Goal: Use online tool/utility: Utilize a website feature to perform a specific function

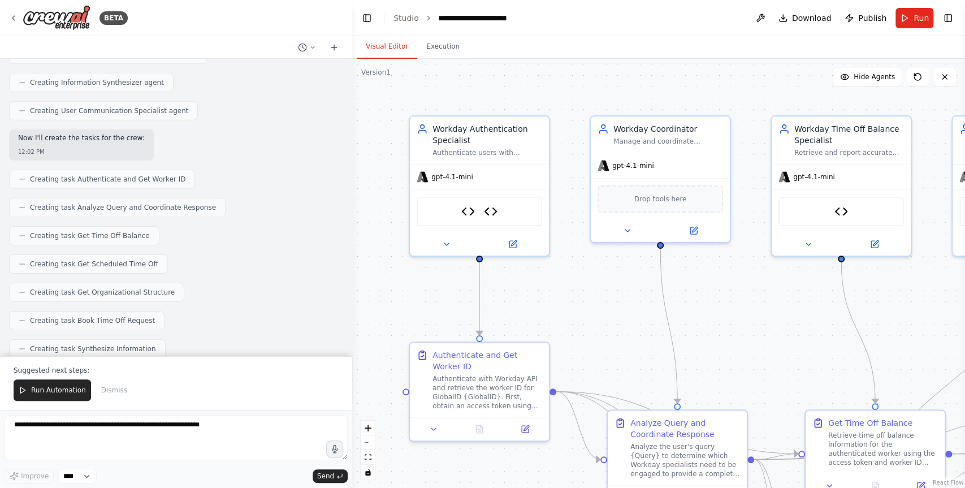
scroll to position [2872, 0]
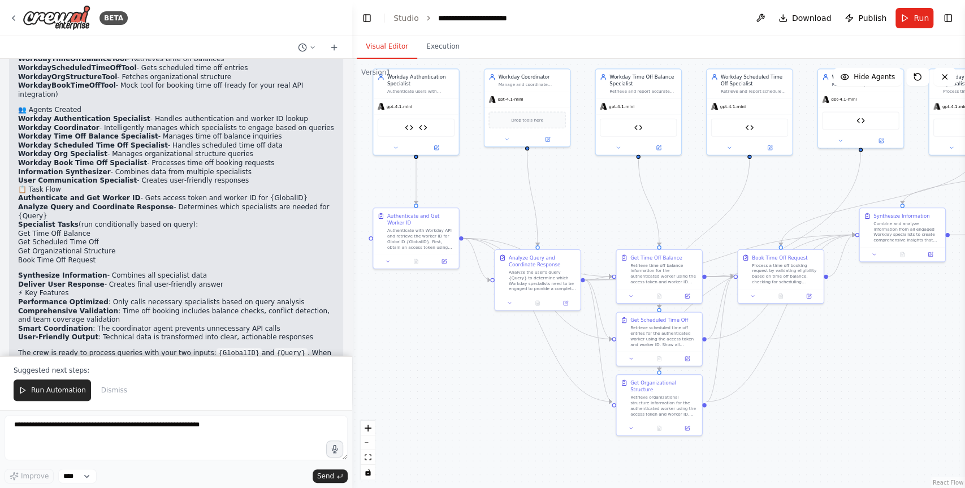
drag, startPoint x: 685, startPoint y: 320, endPoint x: 584, endPoint y: 211, distance: 148.8
click at [584, 211] on div ".deletable-edge-delete-btn { width: 20px; height: 20px; border: 0px solid #ffff…" at bounding box center [658, 273] width 613 height 429
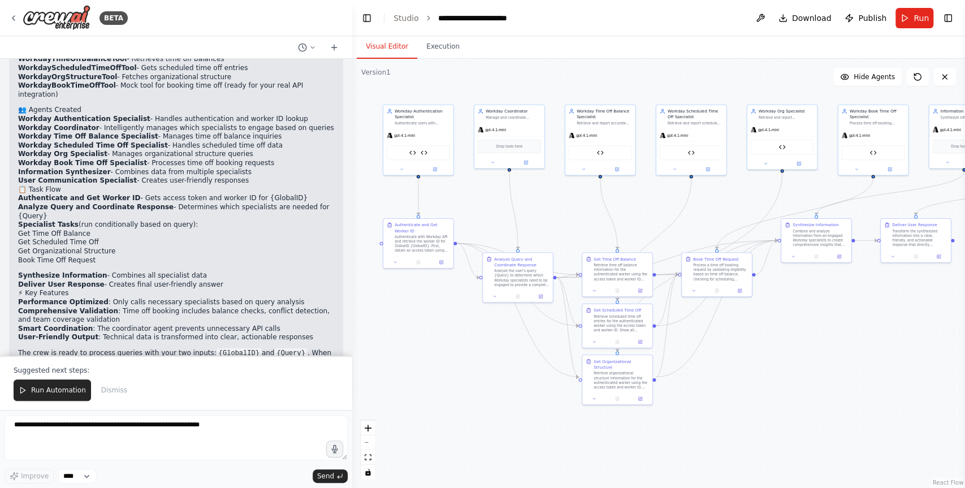
drag, startPoint x: 877, startPoint y: 390, endPoint x: 810, endPoint y: 389, distance: 66.7
click at [810, 389] on div ".deletable-edge-delete-btn { width: 20px; height: 20px; border: 0px solid #ffff…" at bounding box center [658, 273] width 613 height 429
click at [63, 390] on span "Run Automation" at bounding box center [58, 389] width 55 height 9
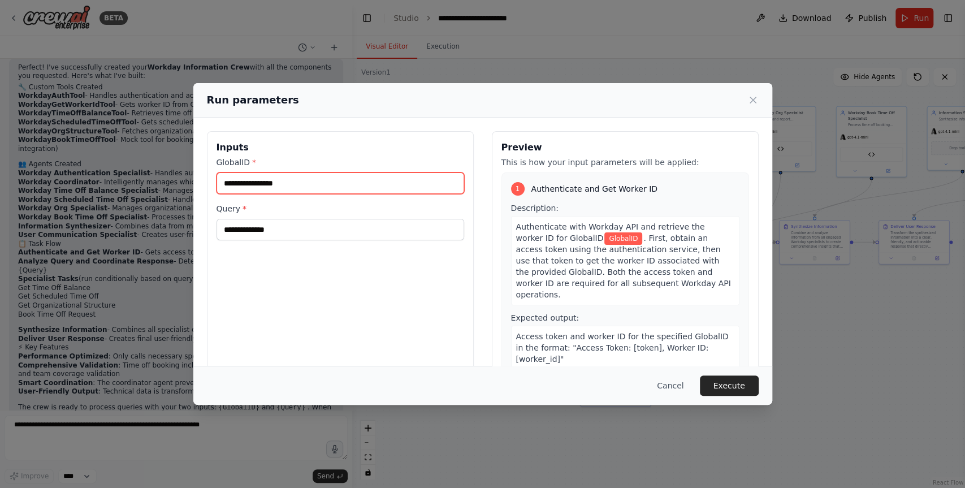
click at [311, 180] on input "GlobalID *" at bounding box center [339, 182] width 247 height 21
paste input "********"
type input "********"
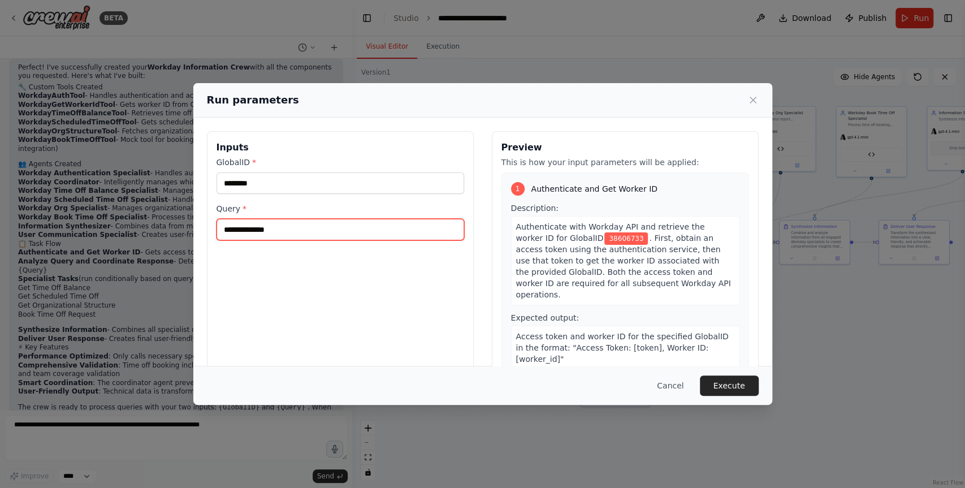
click at [253, 225] on input "Query *" at bounding box center [339, 229] width 247 height 21
paste input "**********"
type input "**********"
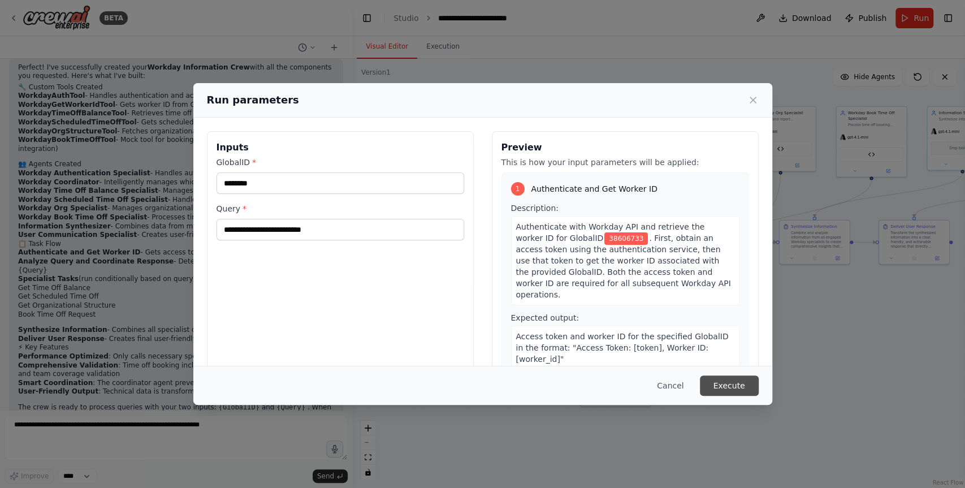
click at [733, 384] on button "Execute" at bounding box center [729, 385] width 59 height 20
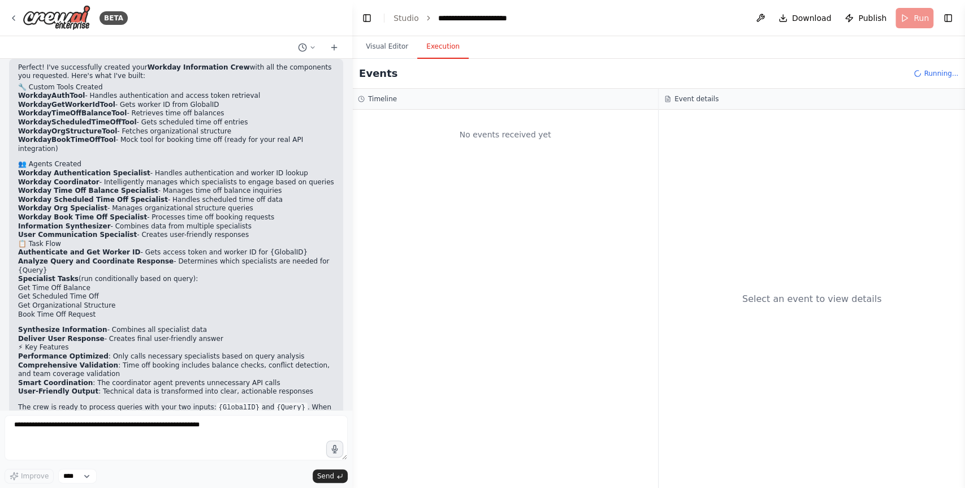
click at [448, 53] on button "Execution" at bounding box center [442, 47] width 51 height 24
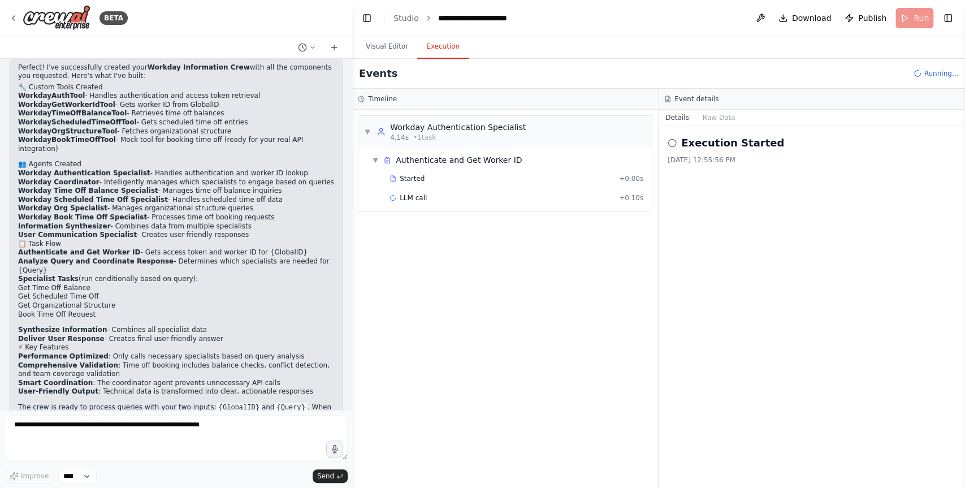
scroll to position [2872, 0]
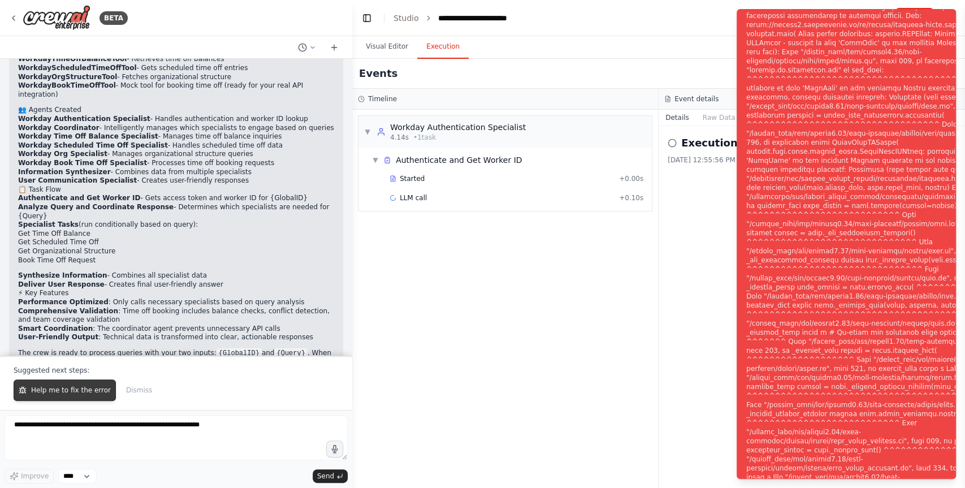
click at [46, 389] on span "Help me to fix the error" at bounding box center [71, 389] width 80 height 9
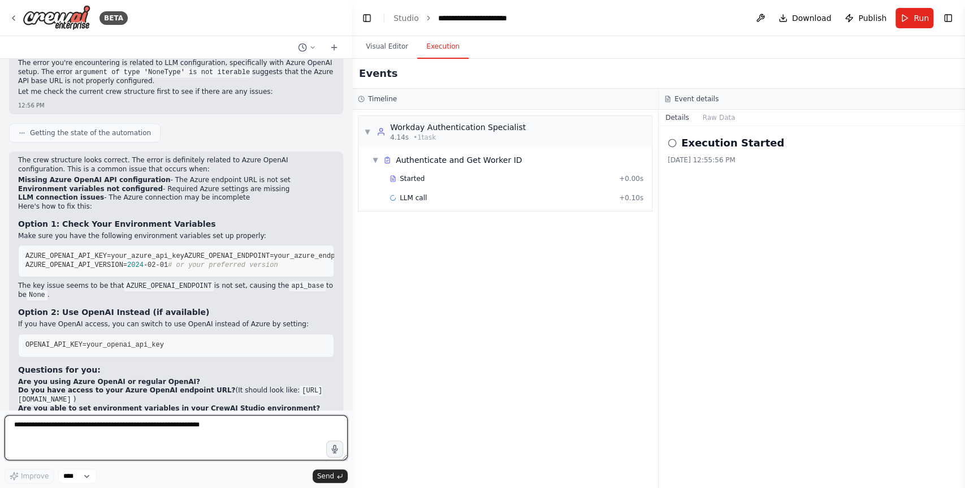
scroll to position [3268, 0]
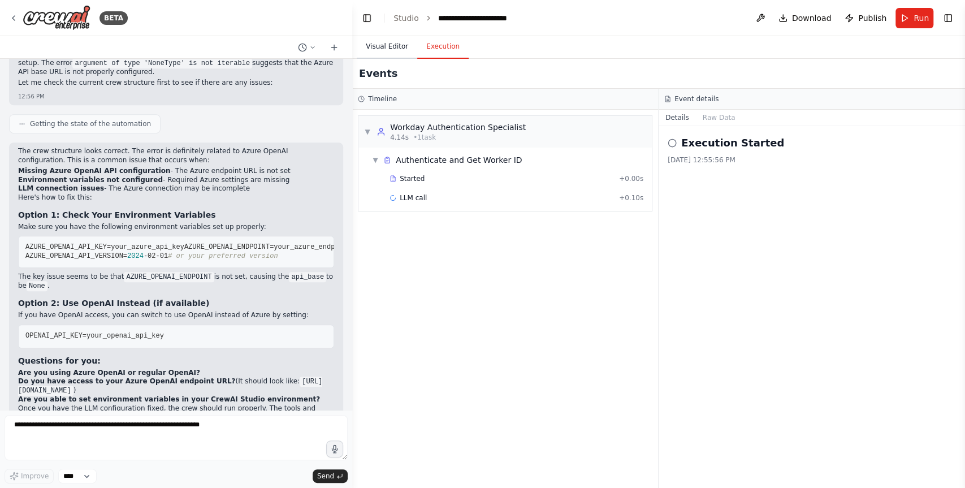
click at [392, 45] on button "Visual Editor" at bounding box center [387, 47] width 60 height 24
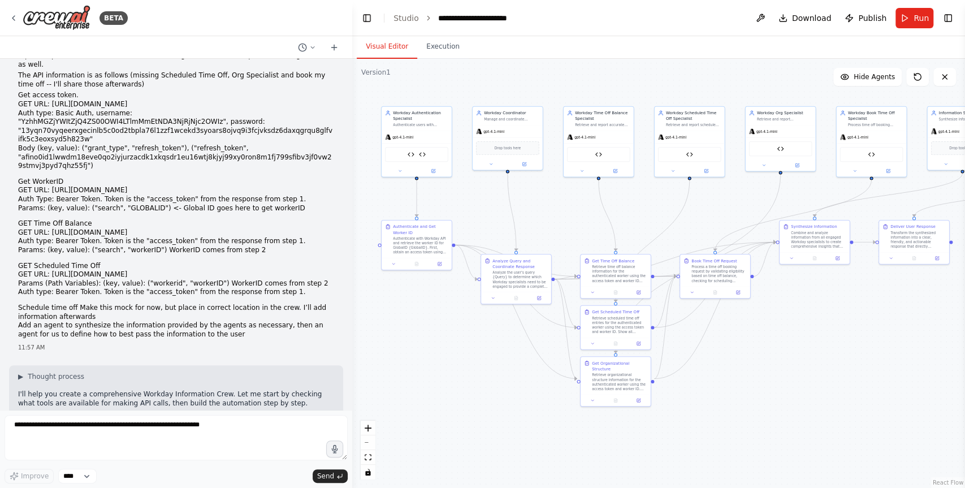
scroll to position [0, 0]
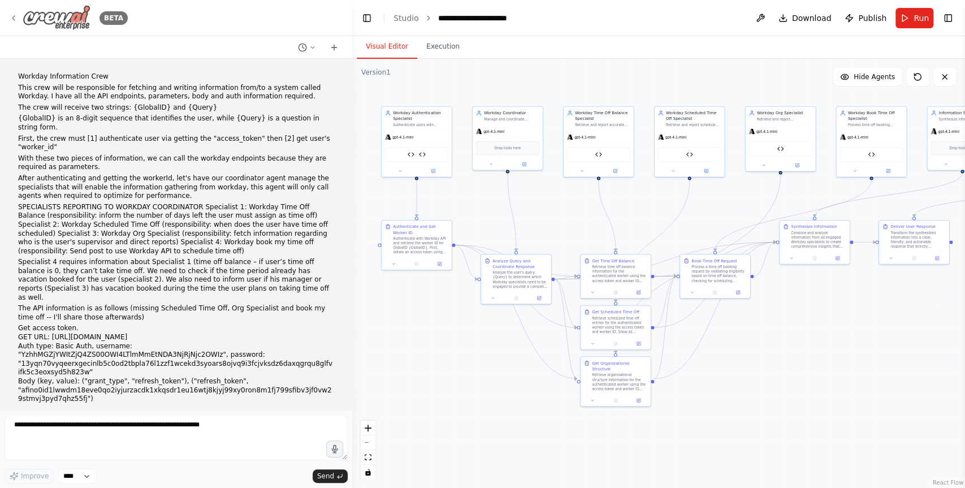
click at [15, 15] on icon at bounding box center [13, 18] width 9 height 9
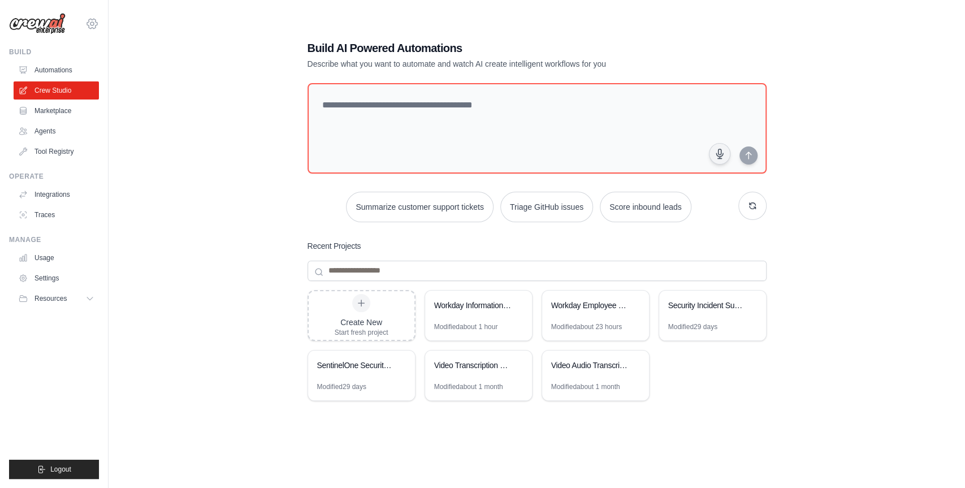
click at [90, 28] on icon at bounding box center [92, 24] width 10 height 10
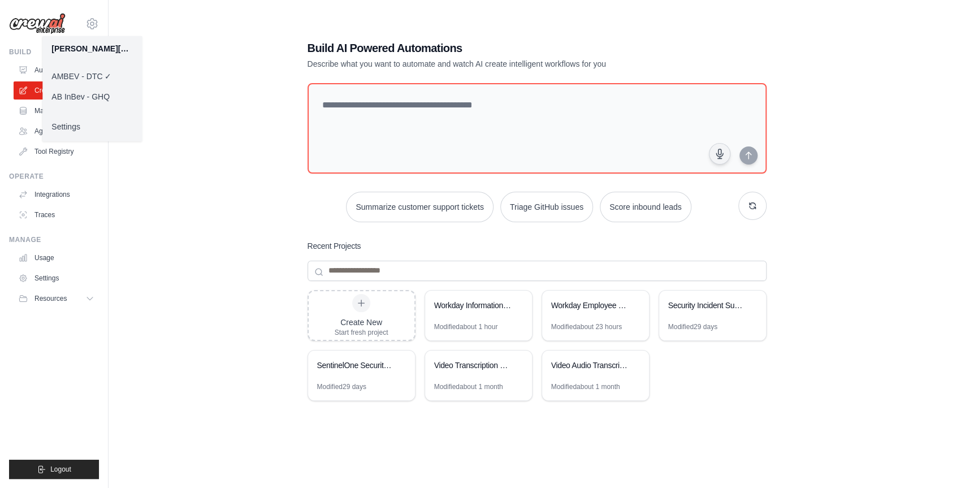
click at [90, 101] on link "AB InBev - GHQ" at bounding box center [91, 96] width 99 height 20
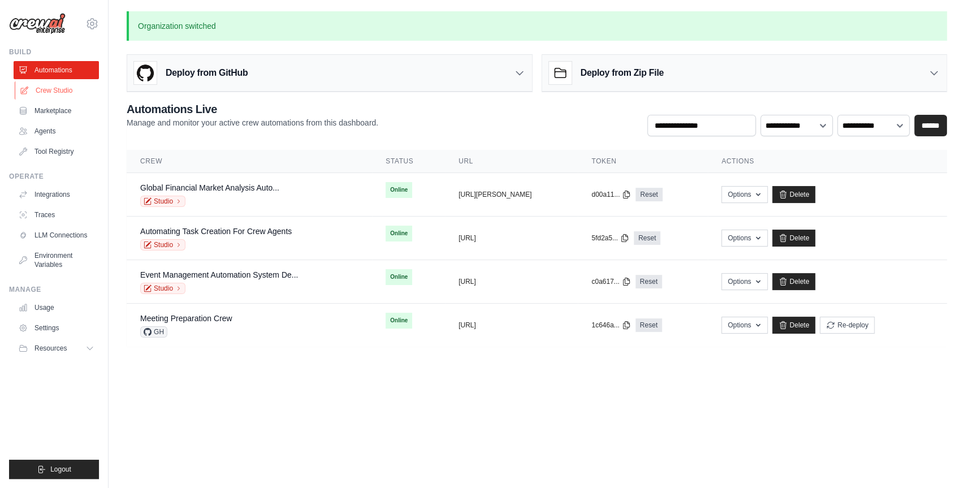
click at [64, 91] on link "Crew Studio" at bounding box center [57, 90] width 85 height 18
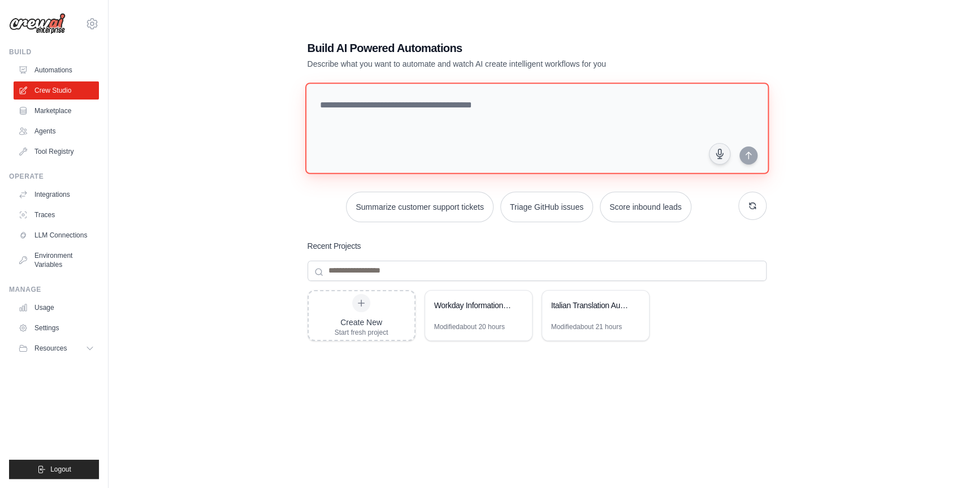
click at [387, 149] on textarea at bounding box center [536, 128] width 463 height 92
paste textarea "**********"
type textarea "**********"
click at [379, 146] on textarea at bounding box center [539, 128] width 468 height 92
click at [389, 123] on textarea at bounding box center [539, 128] width 468 height 92
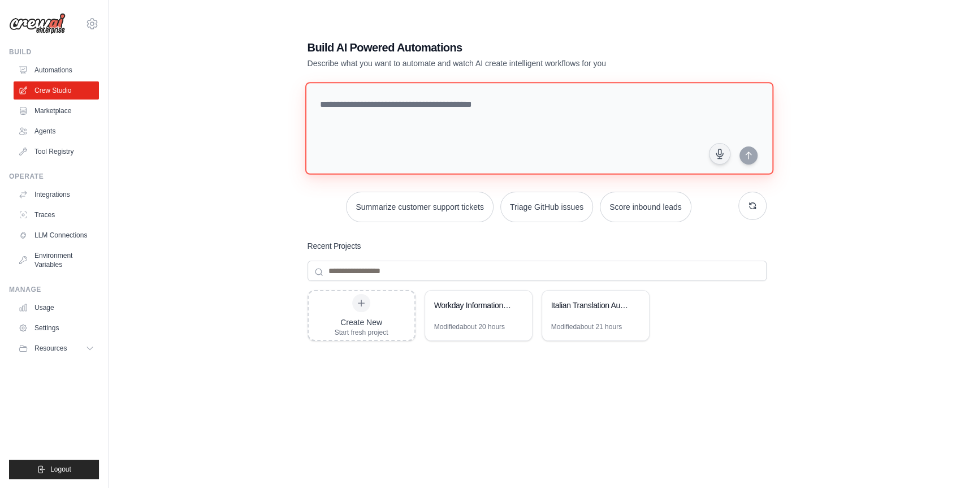
paste textarea "**********"
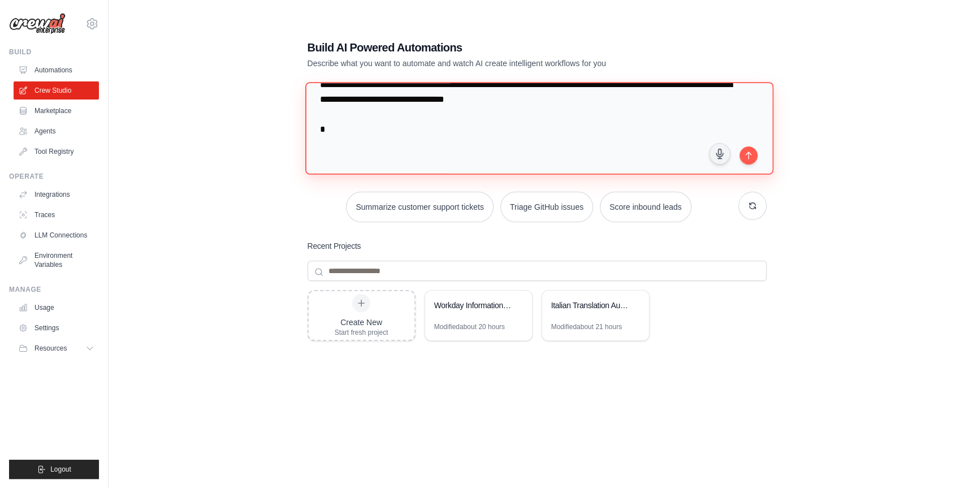
scroll to position [981, 0]
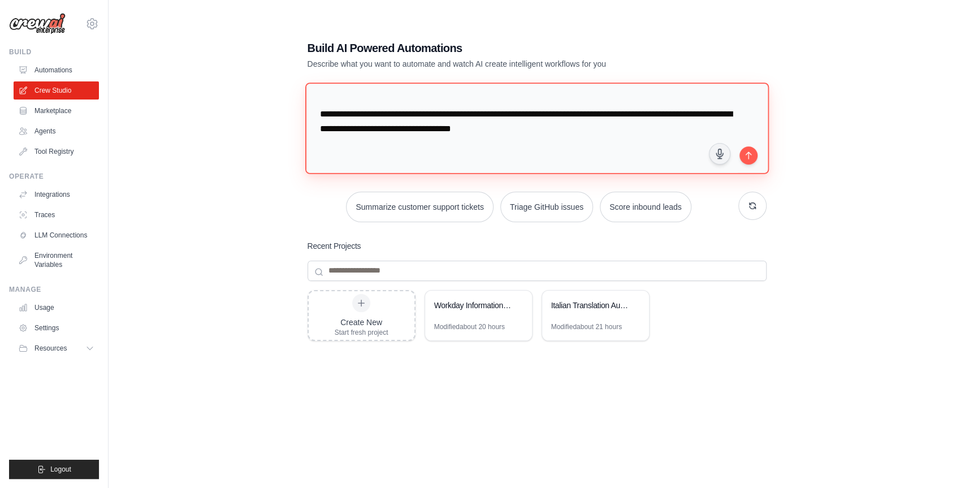
paste textarea "**********"
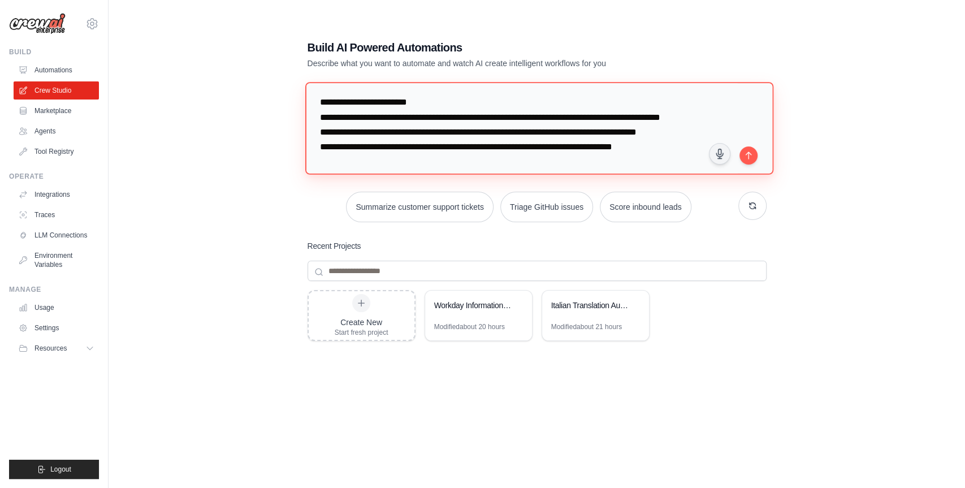
scroll to position [1034, 0]
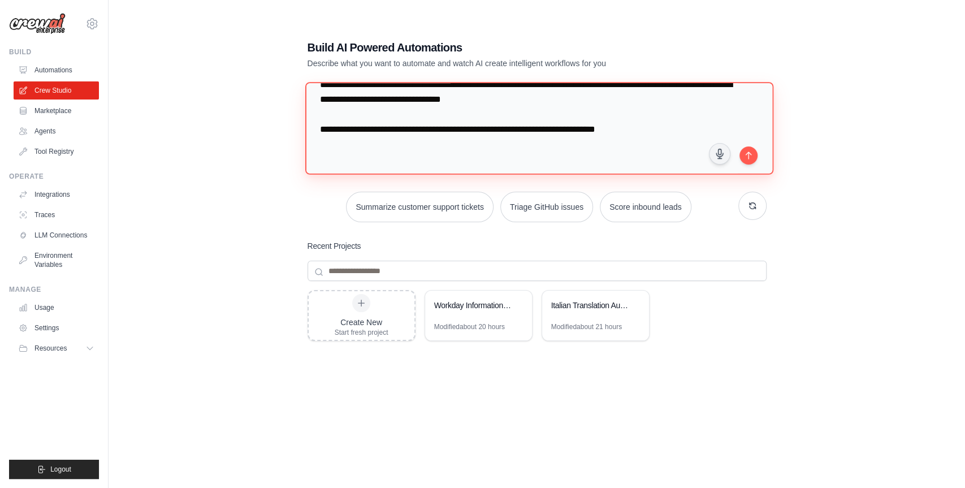
click at [446, 134] on textarea at bounding box center [539, 128] width 468 height 92
type textarea "**********"
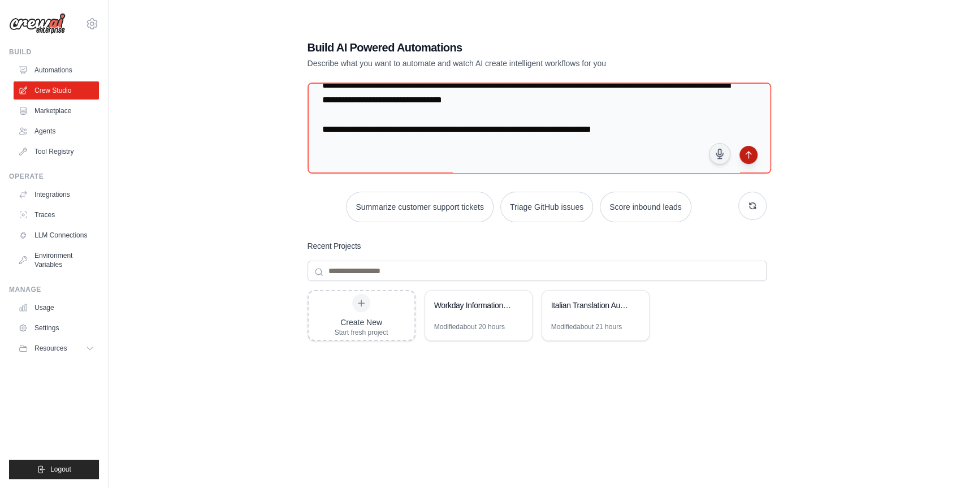
click at [747, 154] on icon "submit" at bounding box center [747, 154] width 5 height 7
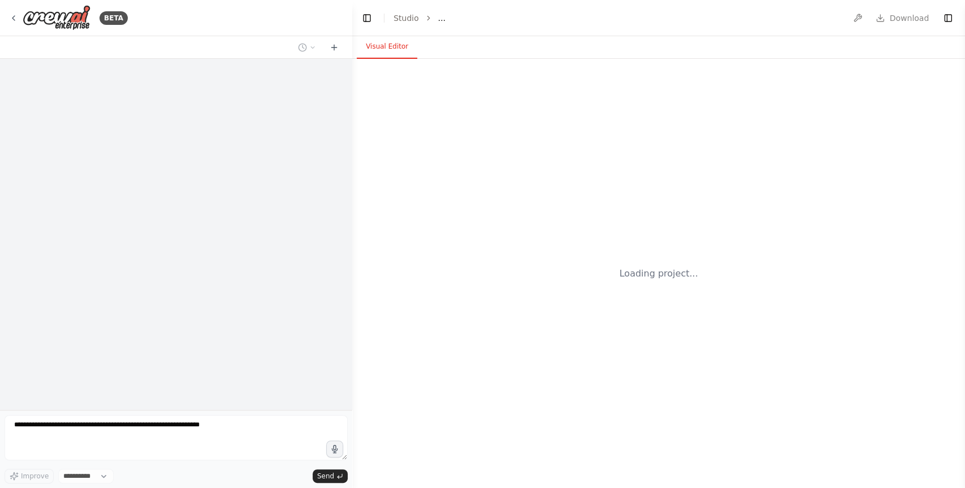
select select "****"
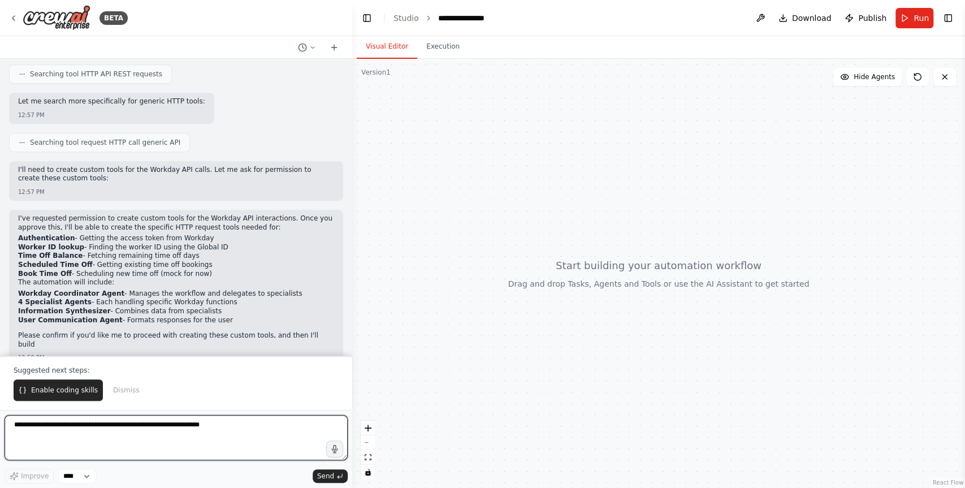
scroll to position [699, 0]
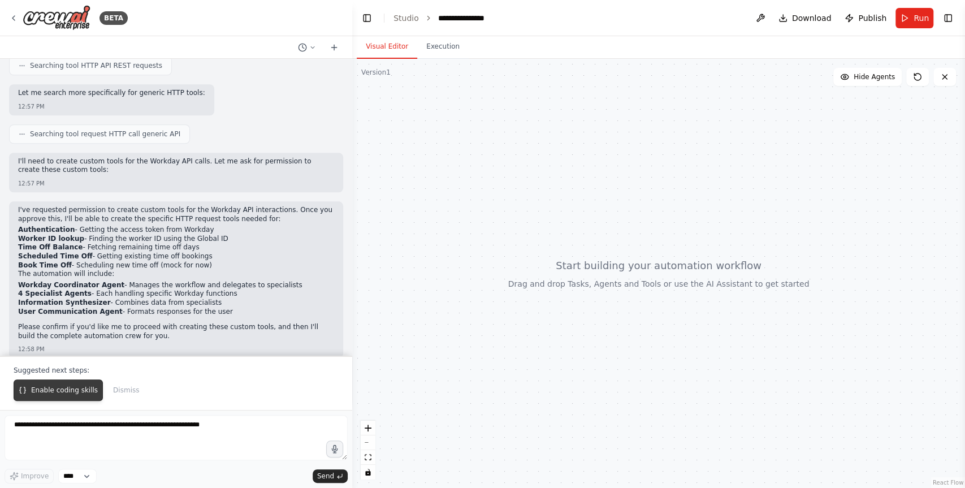
click at [72, 391] on span "Enable coding skills" at bounding box center [64, 389] width 67 height 9
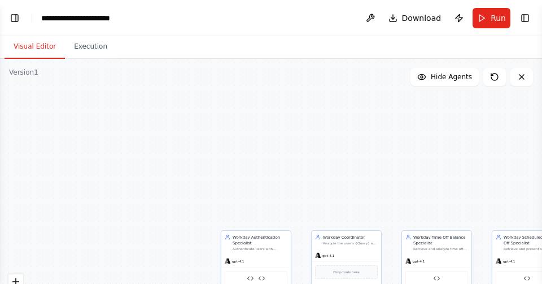
scroll to position [3291, 0]
click at [310, 180] on div ".deletable-edge-delete-btn { width: 20px; height: 20px; border: 0px solid #ffff…" at bounding box center [271, 200] width 542 height 283
drag, startPoint x: 310, startPoint y: 180, endPoint x: 215, endPoint y: 70, distance: 145.5
click at [215, 69] on div ".deletable-edge-delete-btn { width: 20px; height: 20px; border: 0px solid #ffff…" at bounding box center [271, 200] width 542 height 283
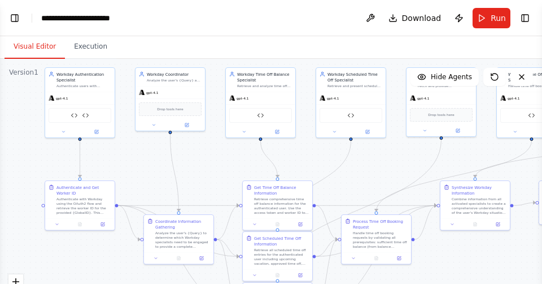
drag, startPoint x: 306, startPoint y: 92, endPoint x: 224, endPoint y: 41, distance: 96.4
click at [224, 41] on div "Visual Editor Execution Version 1 Show Tools Hide Agents .deletable-edge-delete…" at bounding box center [271, 159] width 542 height 247
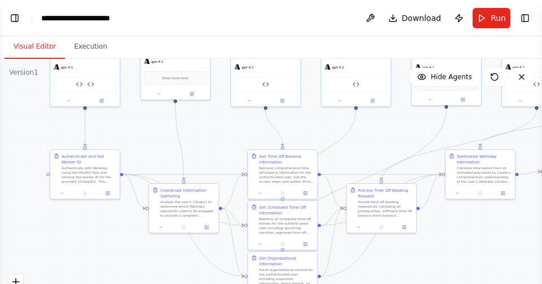
drag, startPoint x: 372, startPoint y: 171, endPoint x: 391, endPoint y: 134, distance: 41.4
click at [391, 133] on div ".deletable-edge-delete-btn { width: 20px; height: 20px; border: 0px solid #ffff…" at bounding box center [271, 200] width 542 height 283
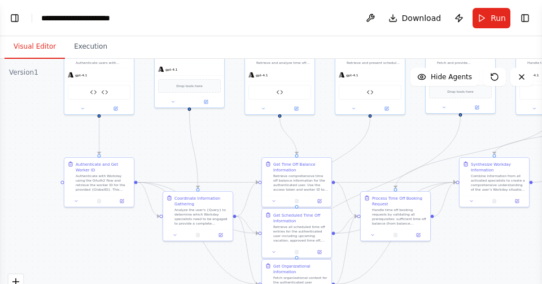
drag, startPoint x: 404, startPoint y: 131, endPoint x: 404, endPoint y: 144, distance: 13.0
click at [404, 145] on div ".deletable-edge-delete-btn { width: 20px; height: 20px; border: 0px solid #ffff…" at bounding box center [271, 200] width 542 height 283
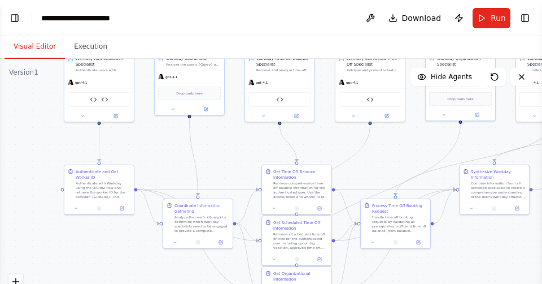
drag, startPoint x: 404, startPoint y: 144, endPoint x: 404, endPoint y: 158, distance: 13.6
click at [404, 158] on div ".deletable-edge-delete-btn { width: 20px; height: 20px; border: 0px solid #ffff…" at bounding box center [271, 200] width 542 height 283
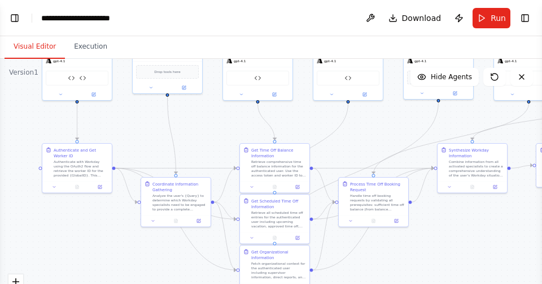
drag, startPoint x: 151, startPoint y: 170, endPoint x: 128, endPoint y: 141, distance: 37.1
click at [128, 141] on div ".deletable-edge-delete-btn { width: 20px; height: 20px; border: 0px solid #ffff…" at bounding box center [271, 200] width 542 height 283
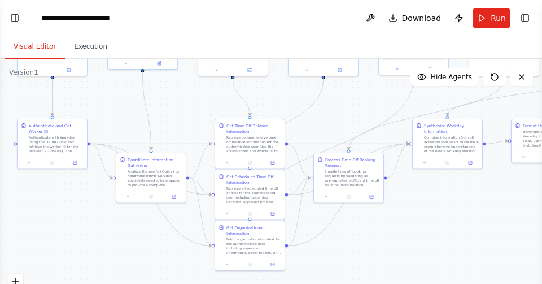
drag, startPoint x: 144, startPoint y: 145, endPoint x: 105, endPoint y: 107, distance: 54.4
click at [105, 107] on div ".deletable-edge-delete-btn { width: 20px; height: 20px; border: 0px solid #ffff…" at bounding box center [271, 200] width 542 height 283
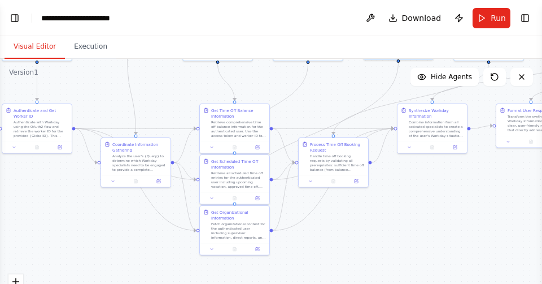
drag, startPoint x: 104, startPoint y: 106, endPoint x: 112, endPoint y: 94, distance: 14.3
click at [112, 95] on div ".deletable-edge-delete-btn { width: 20px; height: 20px; border: 0px solid #ffff…" at bounding box center [271, 200] width 542 height 283
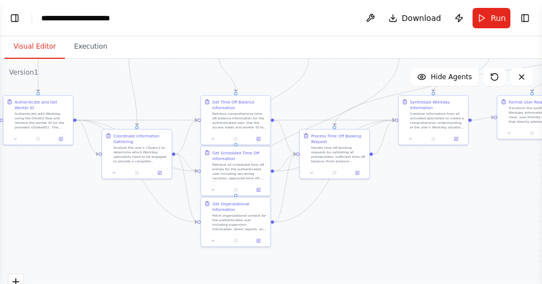
drag, startPoint x: 477, startPoint y: 156, endPoint x: 415, endPoint y: 215, distance: 86.3
click at [415, 215] on div ".deletable-edge-delete-btn { width: 20px; height: 20px; border: 0px solid #ffff…" at bounding box center [271, 200] width 542 height 283
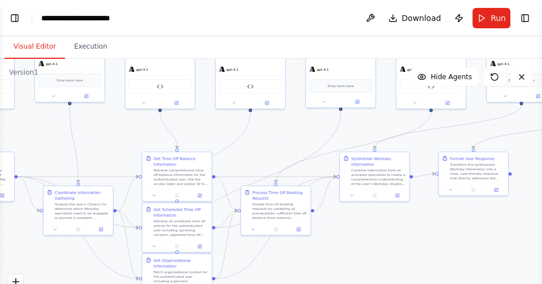
drag, startPoint x: 480, startPoint y: 224, endPoint x: 382, endPoint y: 224, distance: 98.3
click at [382, 224] on div ".deletable-edge-delete-btn { width: 20px; height: 20px; border: 0px solid #ffff…" at bounding box center [271, 200] width 542 height 283
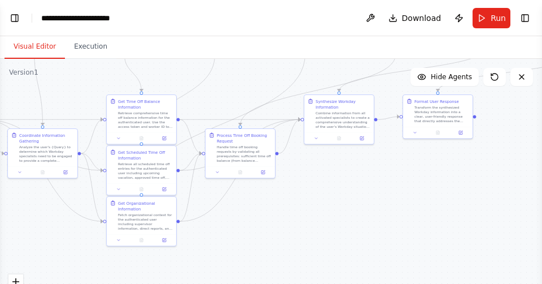
drag, startPoint x: 382, startPoint y: 224, endPoint x: 495, endPoint y: 141, distance: 140.3
click at [495, 141] on div ".deletable-edge-delete-btn { width: 20px; height: 20px; border: 0px solid #ffff…" at bounding box center [271, 200] width 542 height 283
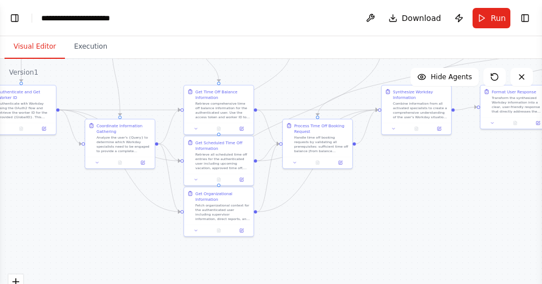
drag, startPoint x: 360, startPoint y: 189, endPoint x: 401, endPoint y: 214, distance: 47.4
click at [400, 213] on div ".deletable-edge-delete-btn { width: 20px; height: 20px; border: 0px solid #ffff…" at bounding box center [271, 200] width 542 height 283
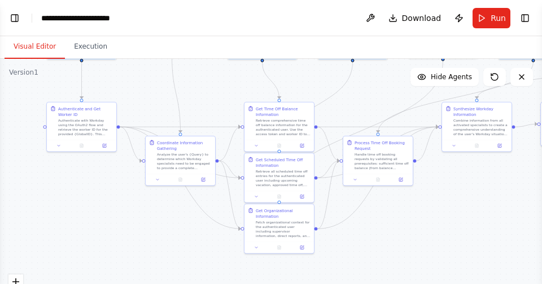
drag, startPoint x: 401, startPoint y: 214, endPoint x: 448, endPoint y: 223, distance: 48.3
click at [448, 223] on div ".deletable-edge-delete-btn { width: 20px; height: 20px; border: 0px solid #ffff…" at bounding box center [271, 200] width 542 height 283
